Goal: Information Seeking & Learning: Compare options

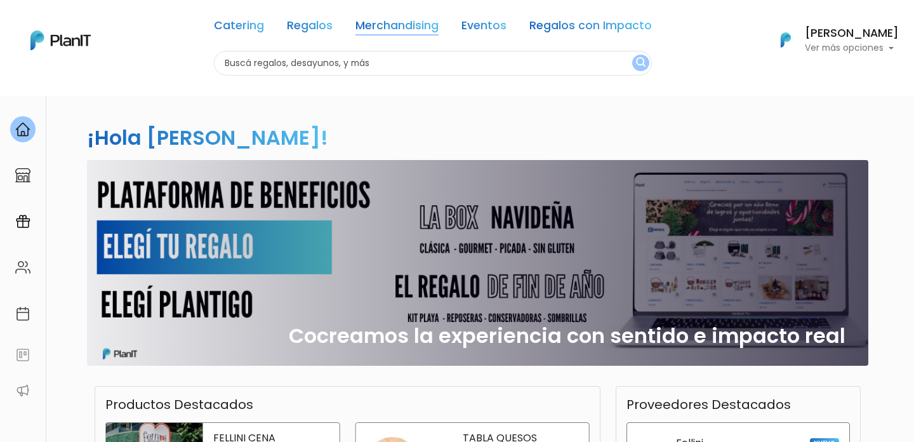
click at [383, 28] on link "Merchandising" at bounding box center [396, 27] width 83 height 15
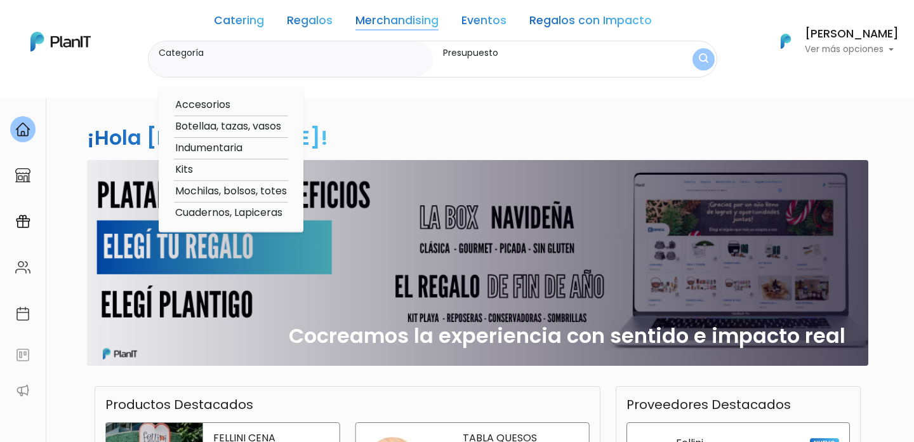
click at [188, 171] on option "Kits" at bounding box center [231, 170] width 114 height 16
type input "Kits"
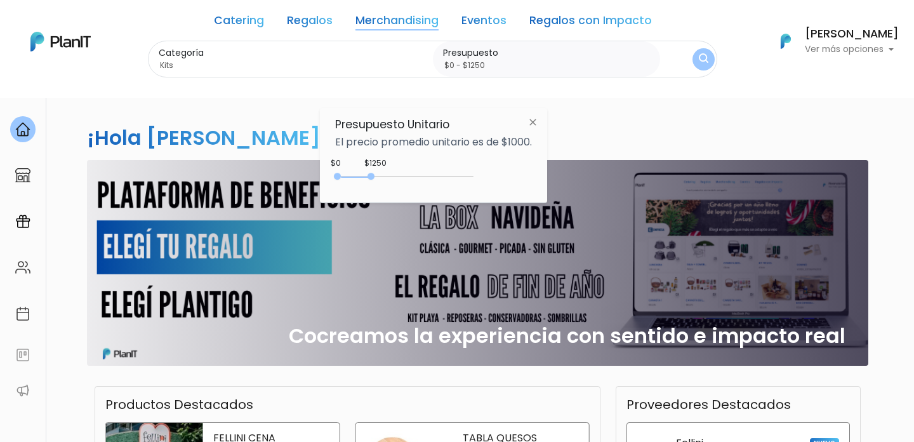
drag, startPoint x: 365, startPoint y: 177, endPoint x: 374, endPoint y: 176, distance: 8.3
click at [374, 176] on div at bounding box center [370, 176] width 7 height 7
type input "$0 - $1600"
drag, startPoint x: 374, startPoint y: 176, endPoint x: 383, endPoint y: 180, distance: 9.7
click at [383, 180] on div "0 : 1600 0 1600" at bounding box center [406, 179] width 133 height 13
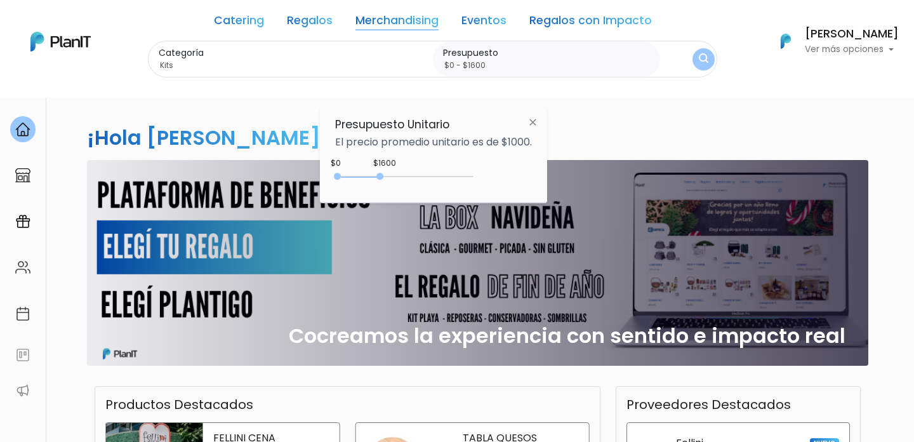
click at [700, 62] on img "submit" at bounding box center [703, 59] width 10 height 13
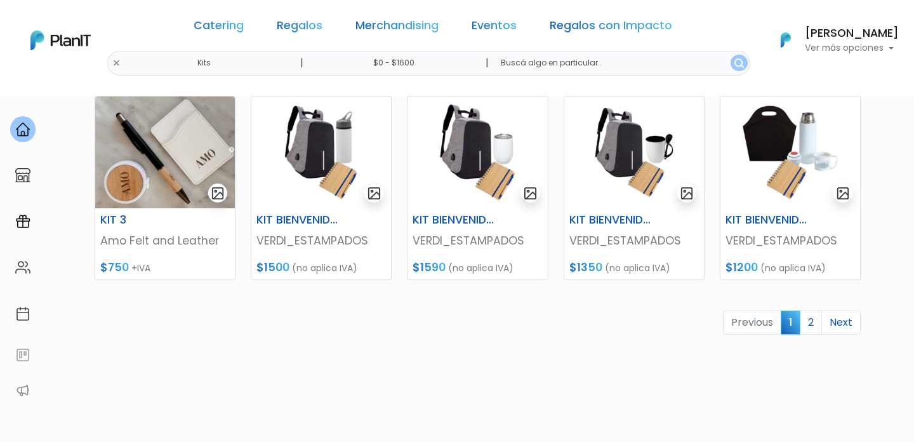
scroll to position [669, 0]
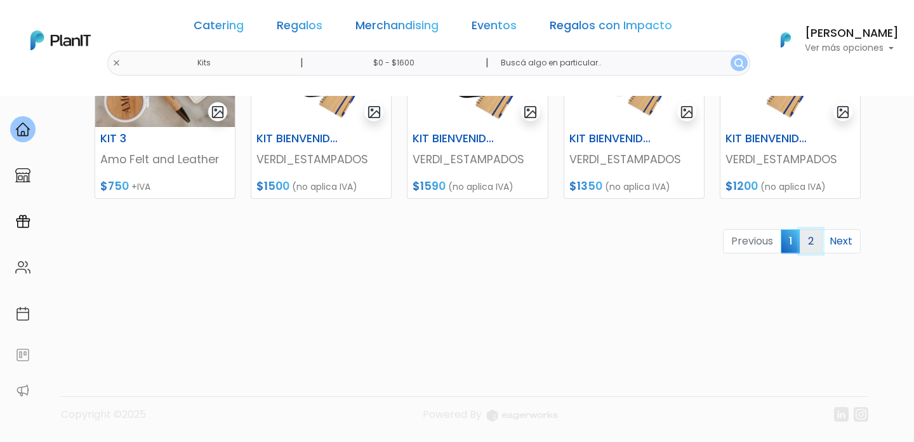
click at [808, 251] on link "2" at bounding box center [810, 241] width 22 height 24
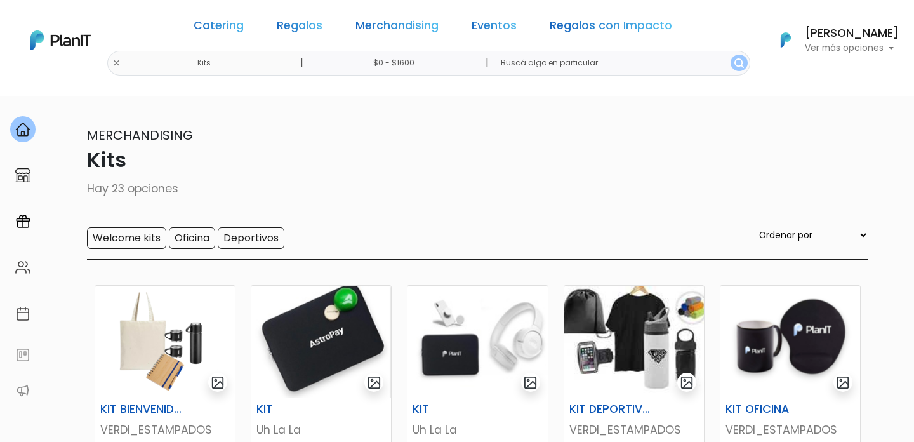
click at [431, 190] on p "Hay 23 opciones" at bounding box center [457, 188] width 822 height 16
click at [401, 29] on link "Merchandising" at bounding box center [396, 27] width 83 height 15
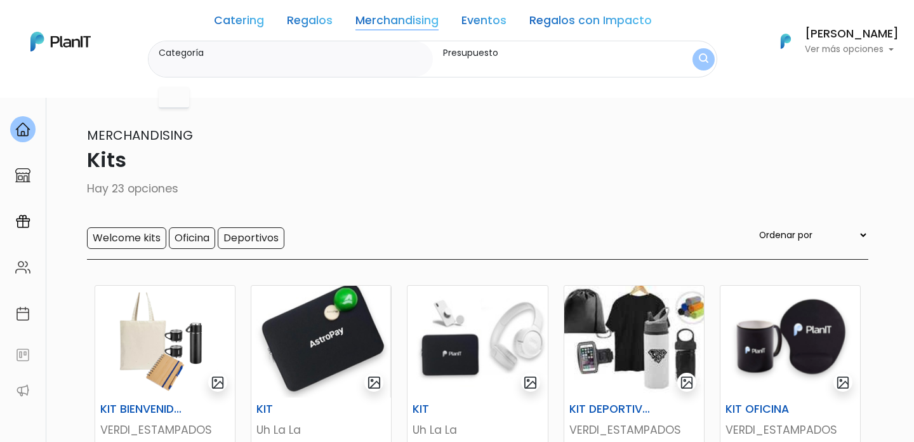
click at [498, 20] on link "Eventos" at bounding box center [483, 22] width 45 height 15
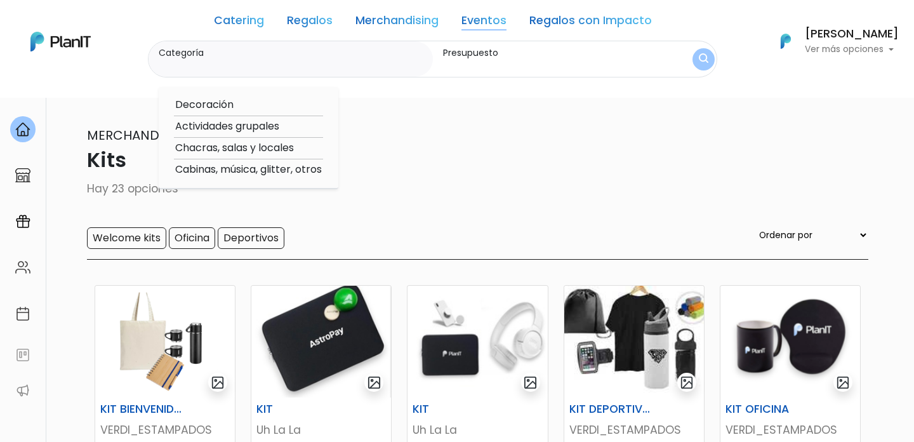
click at [559, 24] on link "Regalos con Impacto" at bounding box center [590, 22] width 122 height 15
click at [188, 172] on option "Verano" at bounding box center [245, 170] width 143 height 16
type input "Verano"
type input "$0 - $1600"
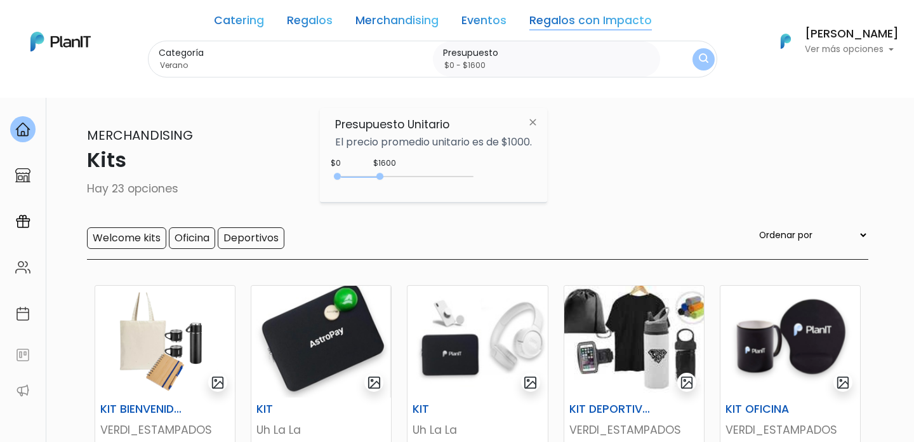
click at [701, 55] on img "submit" at bounding box center [703, 59] width 10 height 12
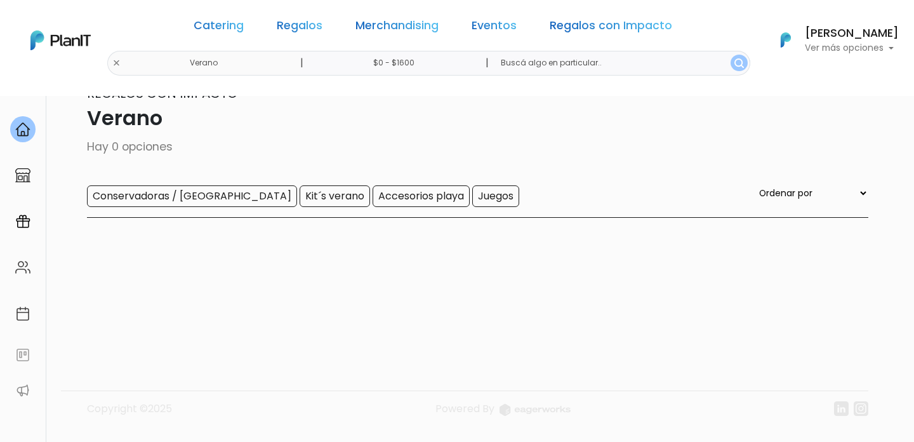
scroll to position [51, 0]
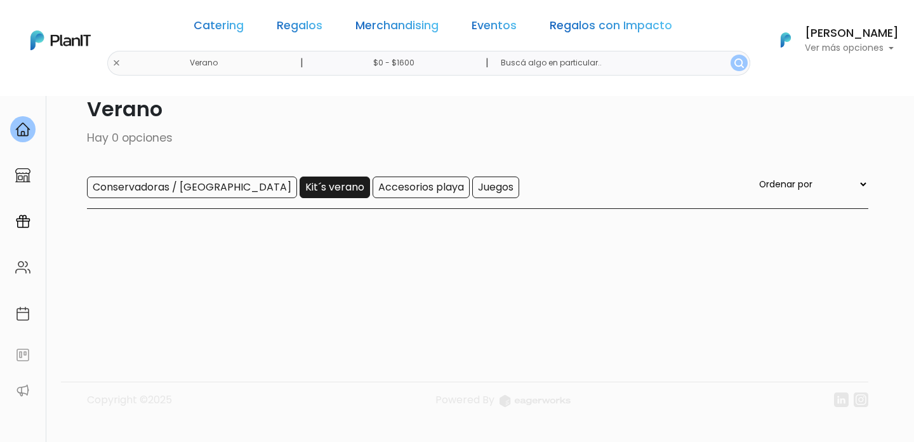
click at [299, 194] on input "Kit´s verano" at bounding box center [334, 187] width 70 height 22
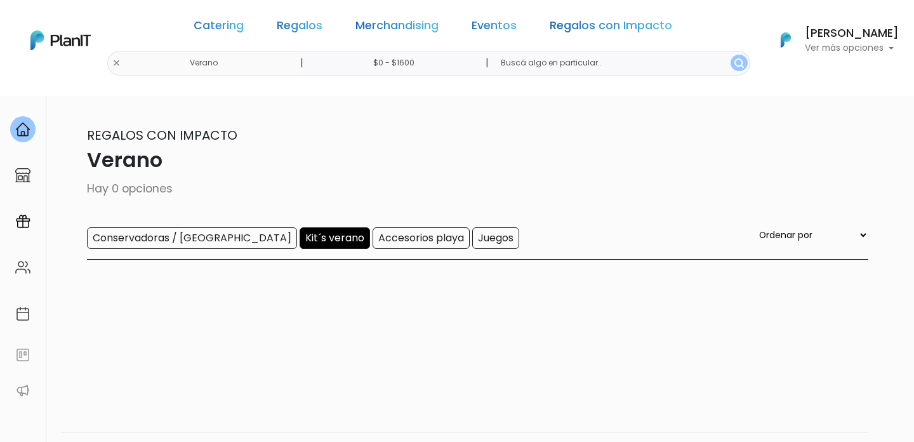
scroll to position [96, 0]
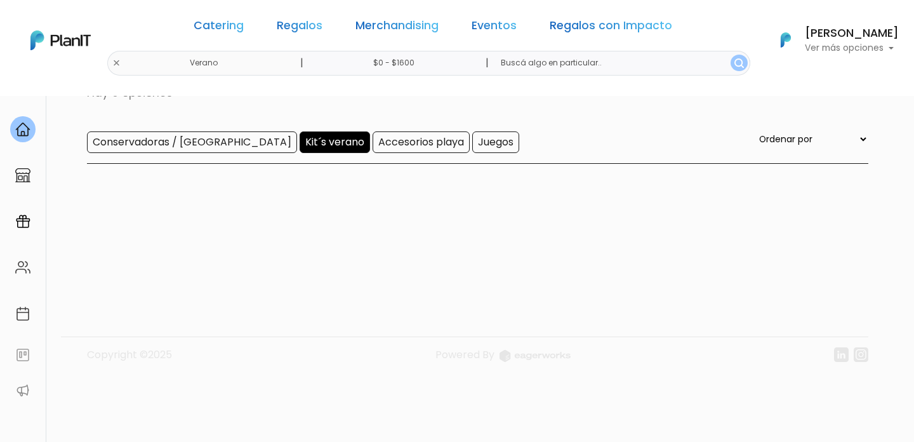
click at [405, 64] on input "$0 - $1600" at bounding box center [396, 63] width 193 height 25
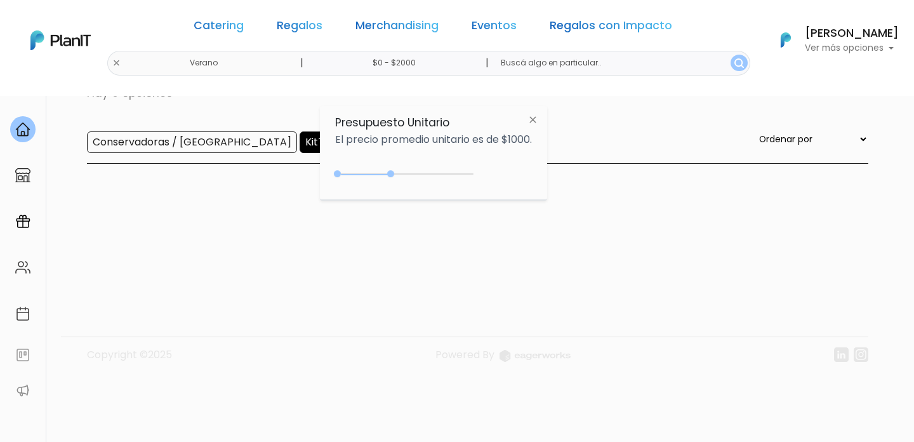
type input "$0 - $2050"
drag, startPoint x: 381, startPoint y: 174, endPoint x: 395, endPoint y: 172, distance: 14.8
click at [395, 172] on div "0 : 2000 0 2000" at bounding box center [406, 176] width 133 height 13
click at [734, 67] on img "submit" at bounding box center [739, 63] width 10 height 10
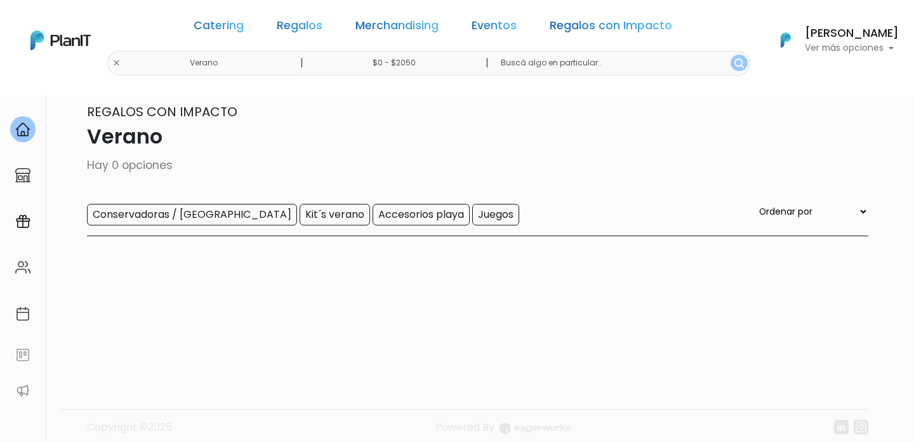
scroll to position [20, 0]
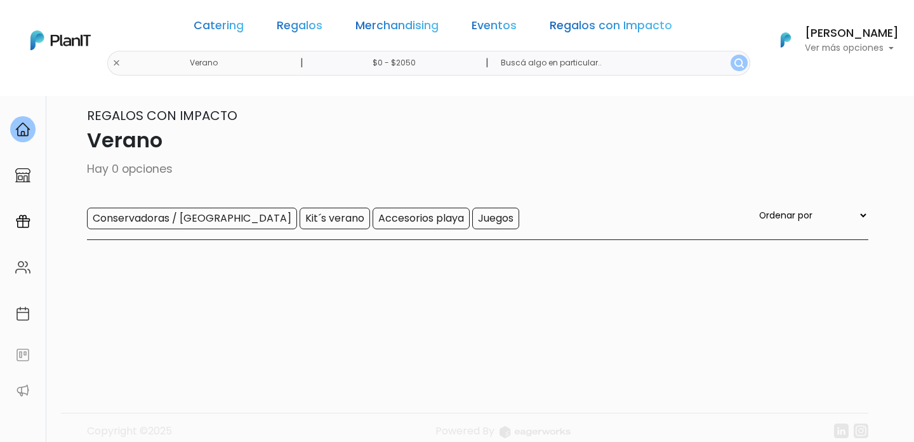
click at [405, 64] on input "$0 - $2050" at bounding box center [396, 63] width 193 height 25
click at [539, 122] on img at bounding box center [532, 119] width 23 height 23
click at [730, 69] on button "submit" at bounding box center [738, 63] width 17 height 16
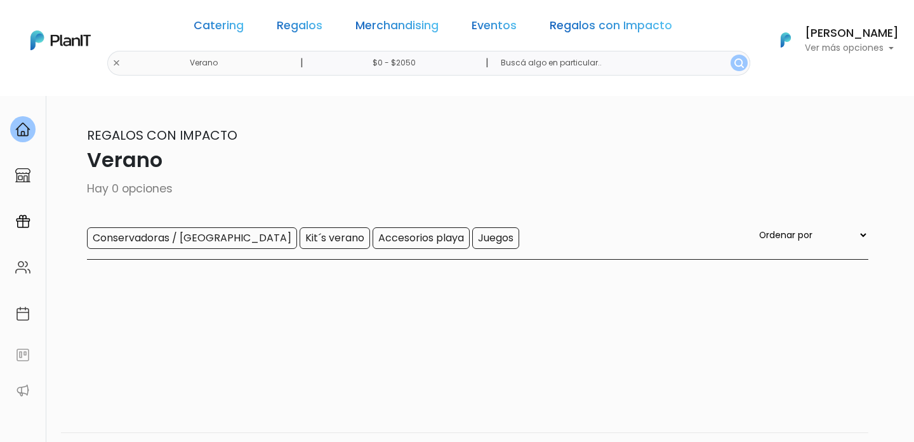
click at [280, 174] on p "Verano" at bounding box center [457, 160] width 822 height 30
click at [477, 24] on link "Eventos" at bounding box center [493, 27] width 45 height 15
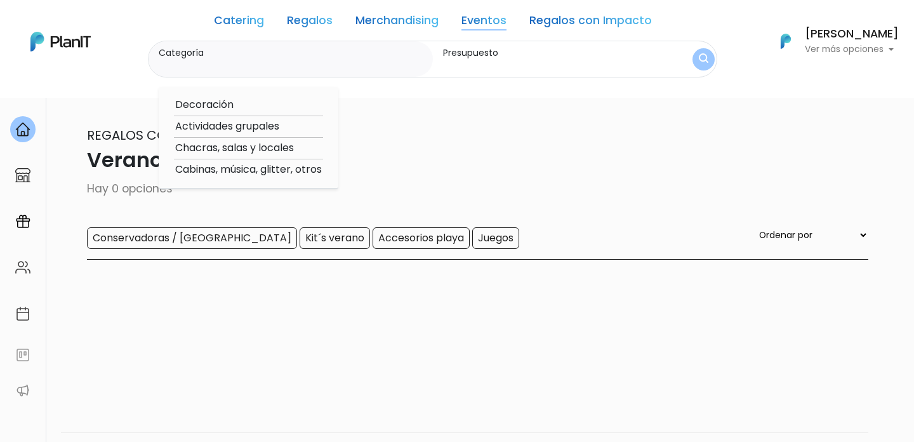
click at [614, 24] on link "Regalos con Impacto" at bounding box center [590, 22] width 122 height 15
click at [201, 107] on option "Boxes y Canastas" at bounding box center [245, 105] width 143 height 16
type input "Boxes y Canastas"
type input "$0 - $2050"
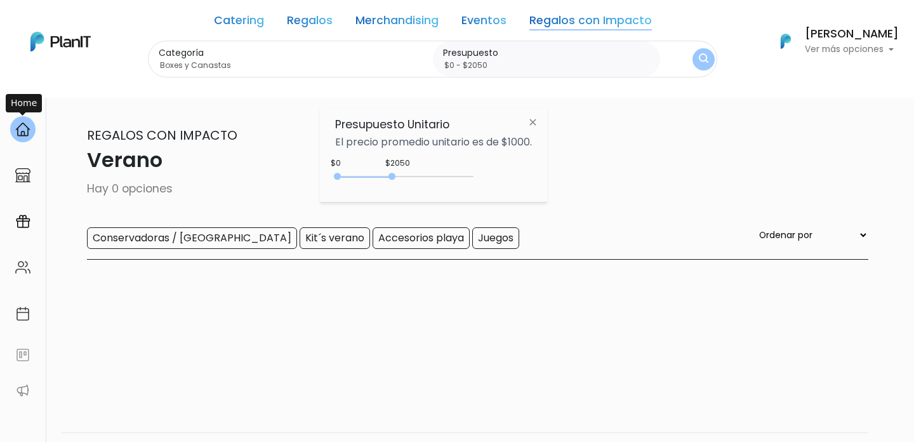
click at [27, 125] on img at bounding box center [22, 129] width 15 height 15
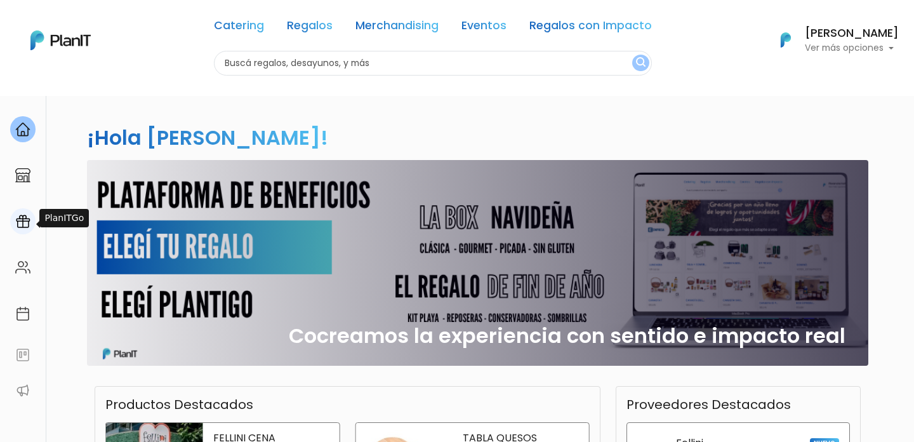
click at [25, 223] on img at bounding box center [22, 221] width 15 height 15
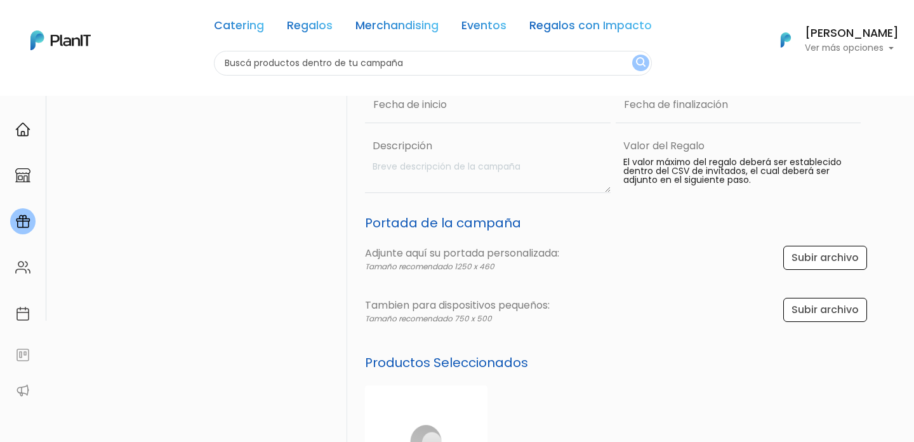
scroll to position [180, 0]
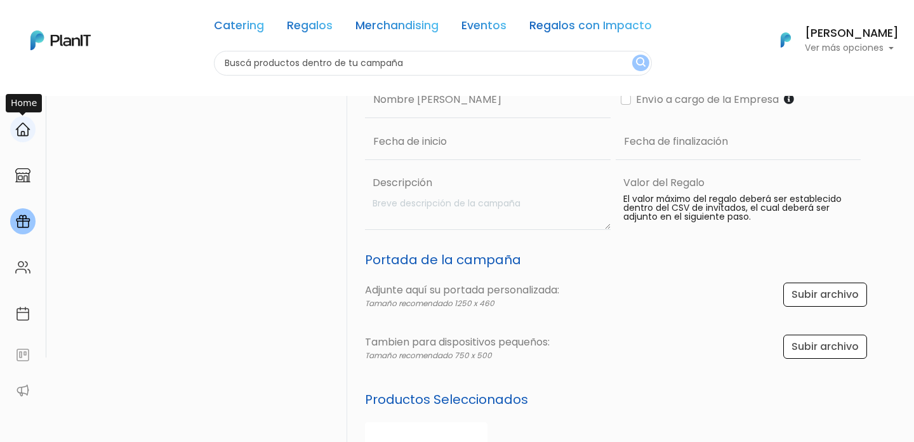
click at [23, 124] on img at bounding box center [22, 129] width 15 height 15
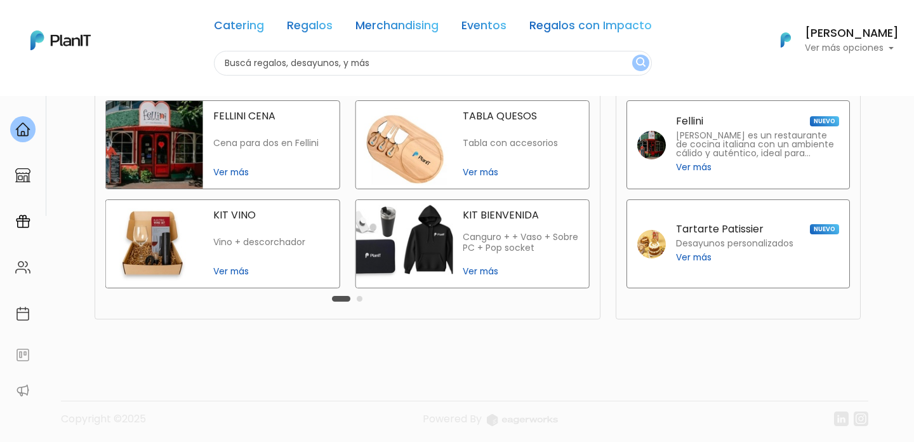
scroll to position [323, 0]
